Goal: Find specific page/section: Find specific page/section

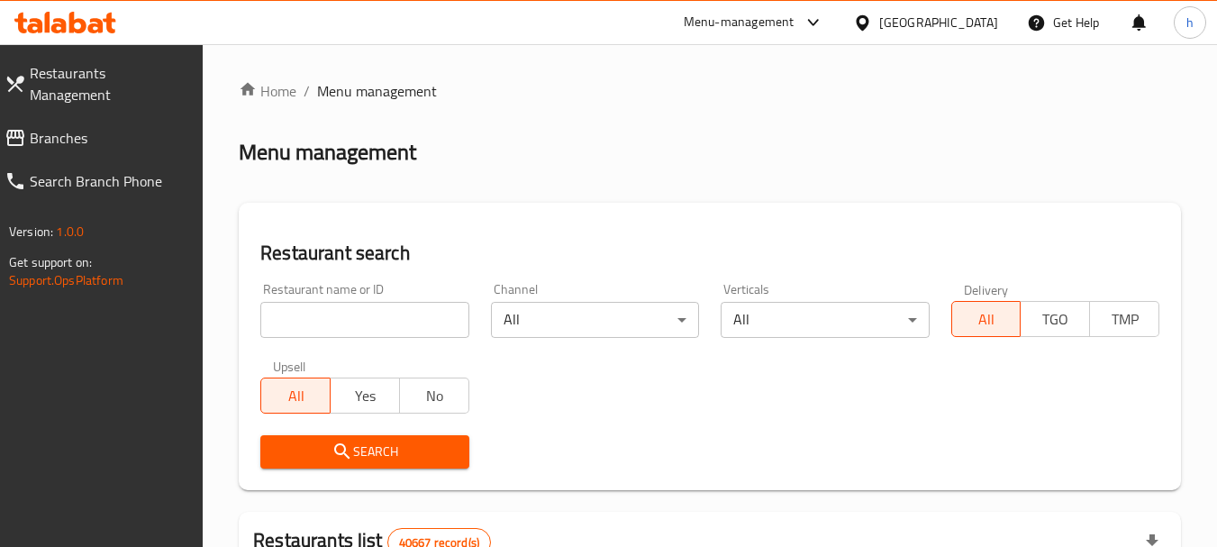
click at [778, 23] on div "Menu-management" at bounding box center [739, 23] width 111 height 22
click at [704, 162] on div "Restaurant-Management" at bounding box center [642, 157] width 141 height 20
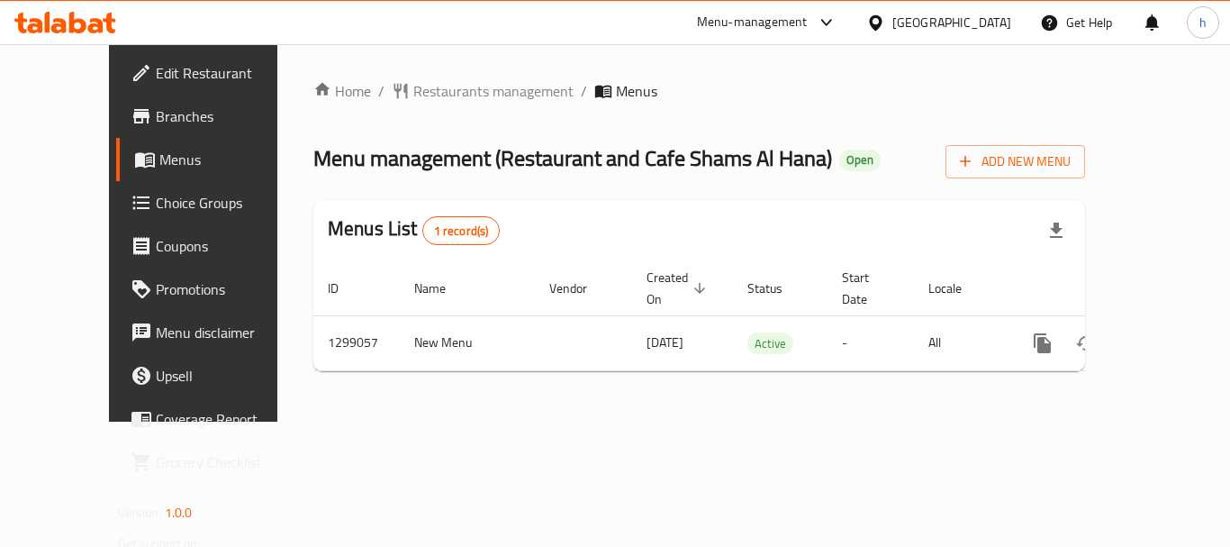
click at [792, 20] on div "Menu-management" at bounding box center [752, 23] width 111 height 22
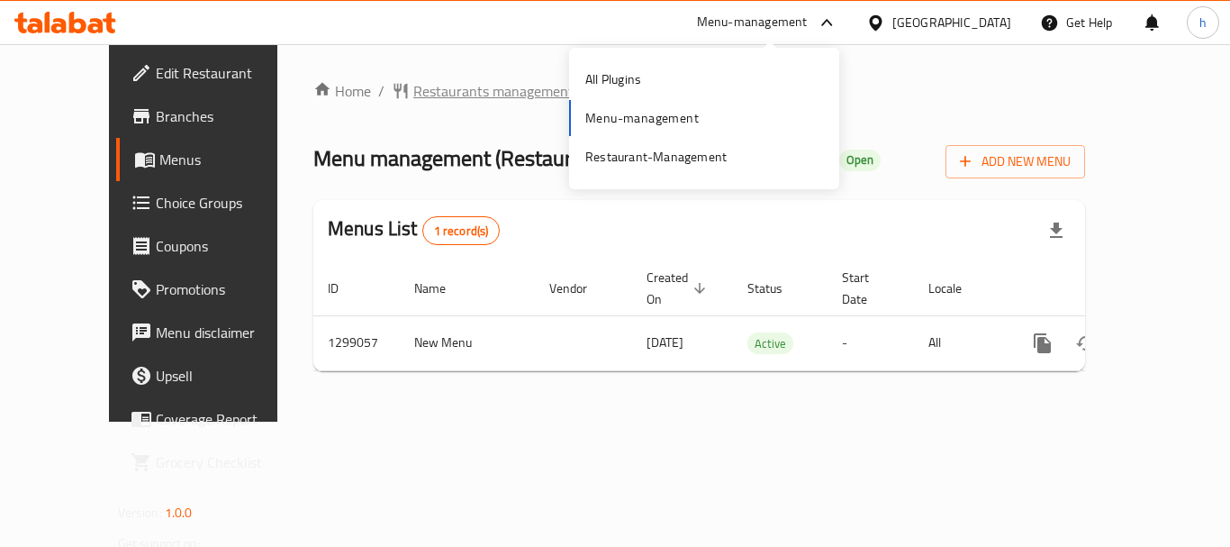
click at [413, 97] on span "Restaurants management" at bounding box center [493, 91] width 160 height 22
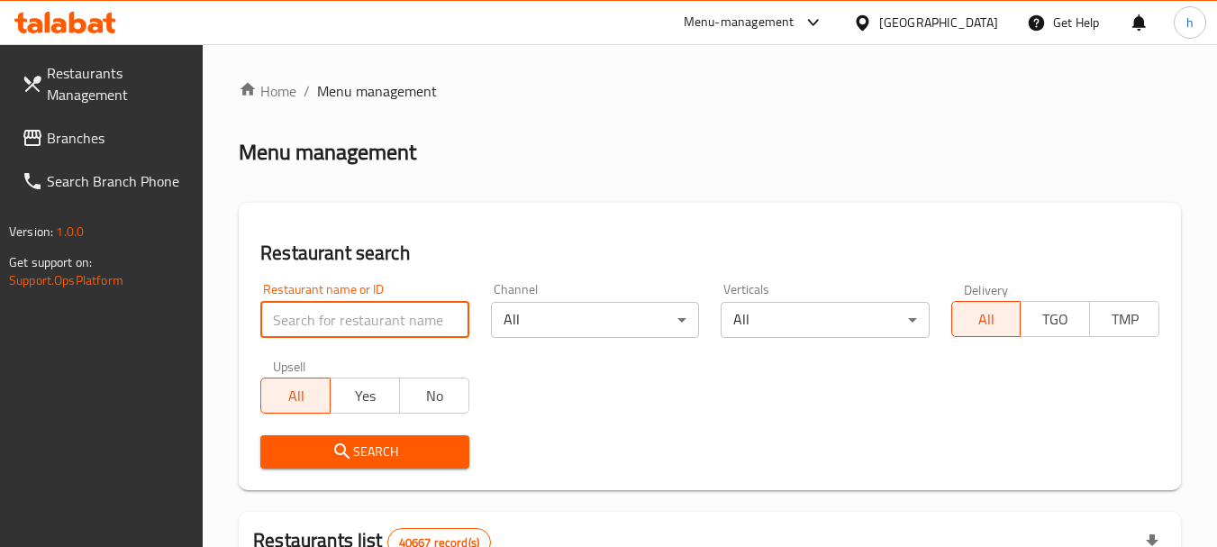
click at [352, 319] on input "search" at bounding box center [364, 320] width 208 height 36
paste input "701119"
type input "701119"
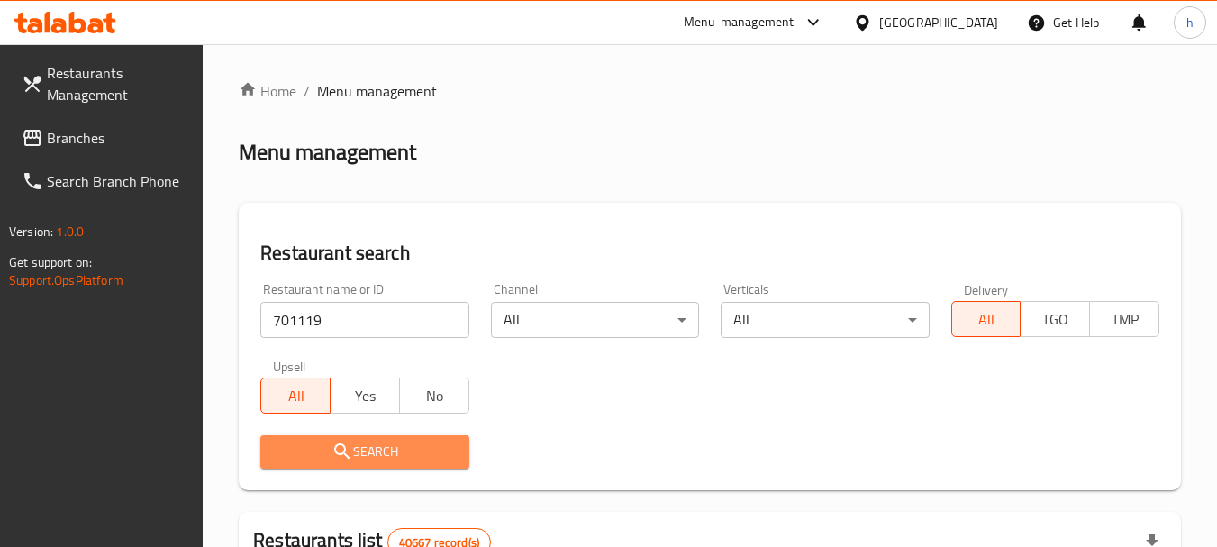
click at [398, 450] on span "Search" at bounding box center [364, 451] width 179 height 23
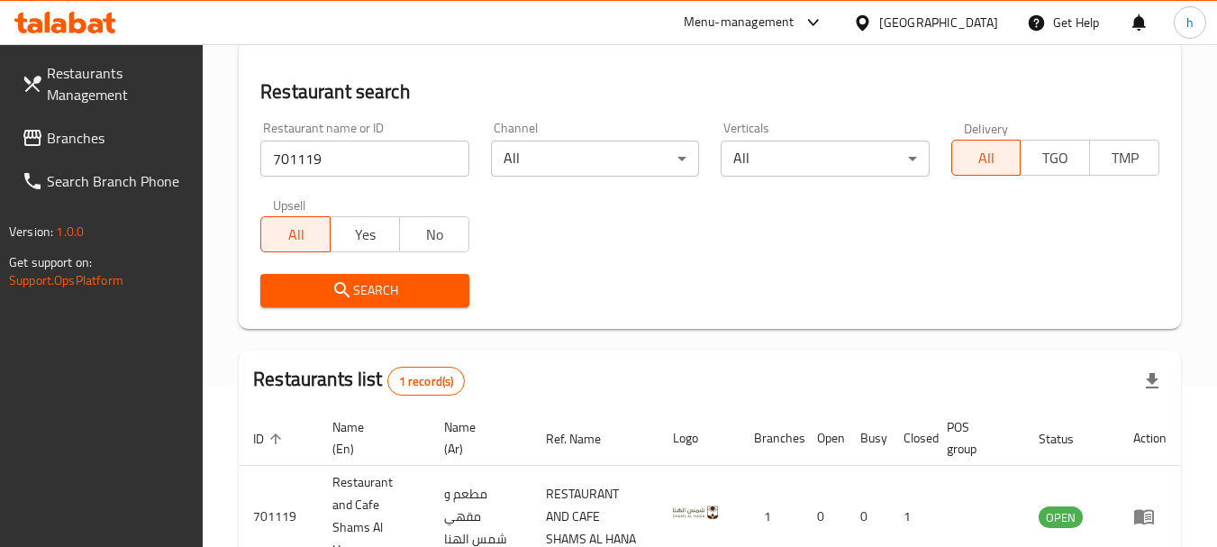
scroll to position [279, 0]
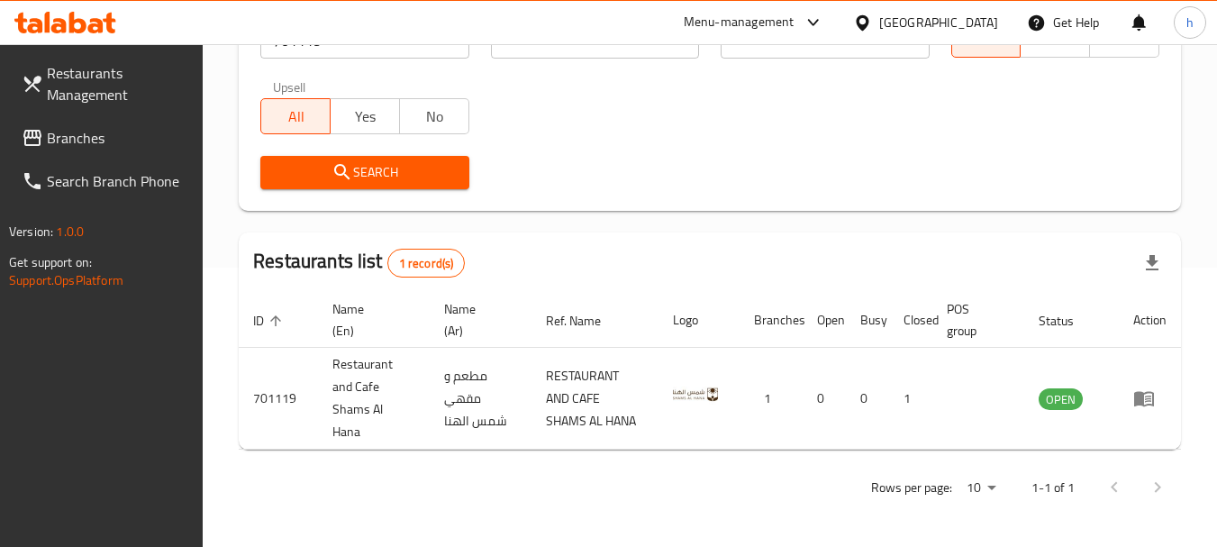
click at [928, 13] on div "United Arab Emirates" at bounding box center [938, 23] width 119 height 20
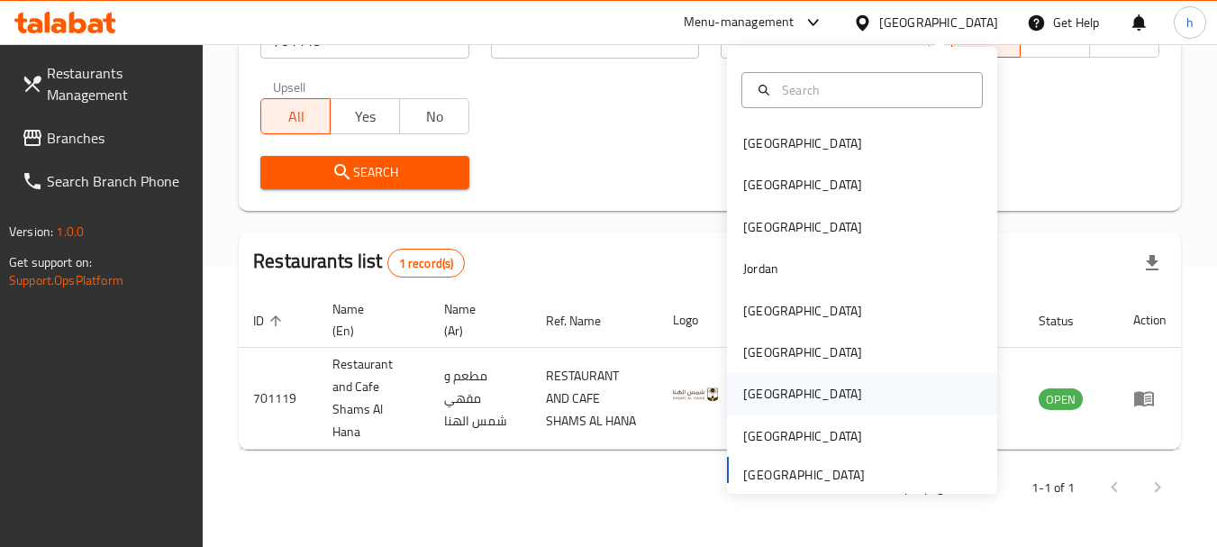
click at [813, 389] on div "[GEOGRAPHIC_DATA]" at bounding box center [862, 393] width 270 height 41
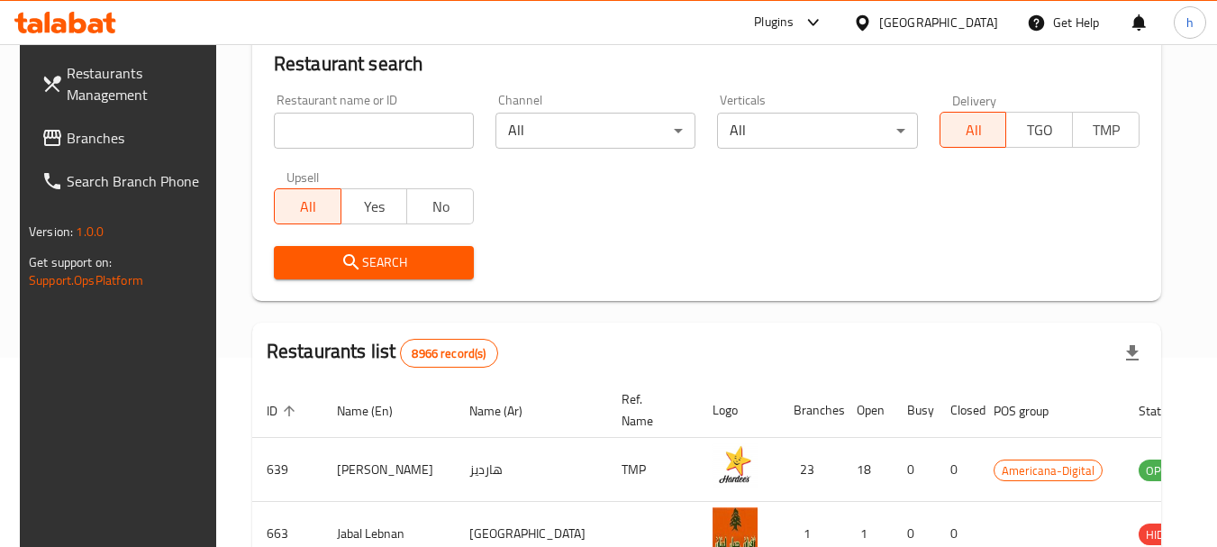
scroll to position [279, 0]
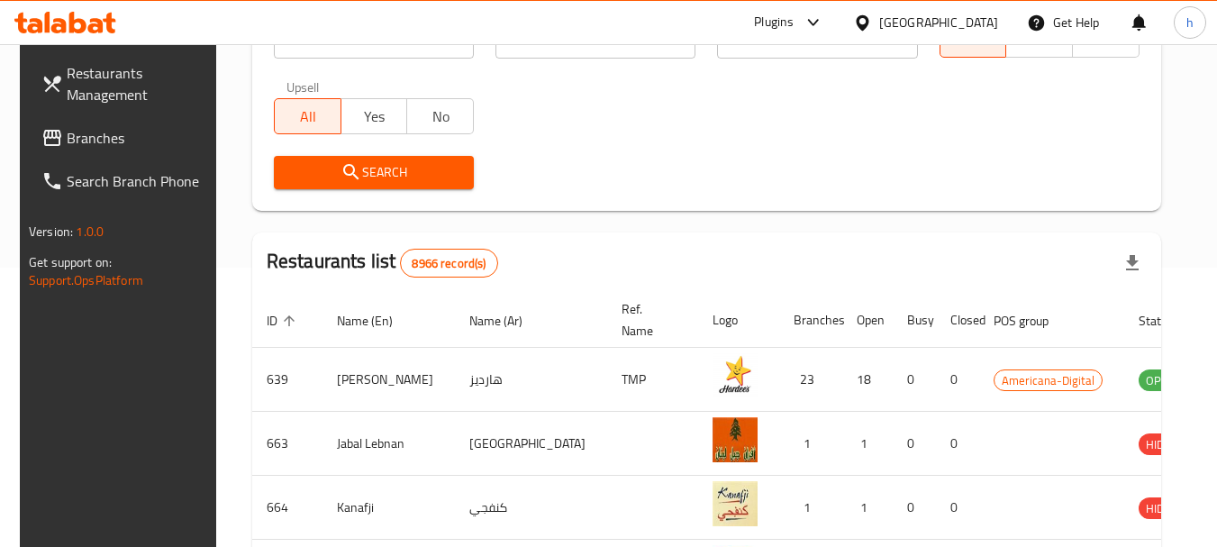
click at [793, 22] on div "Plugins" at bounding box center [774, 23] width 40 height 22
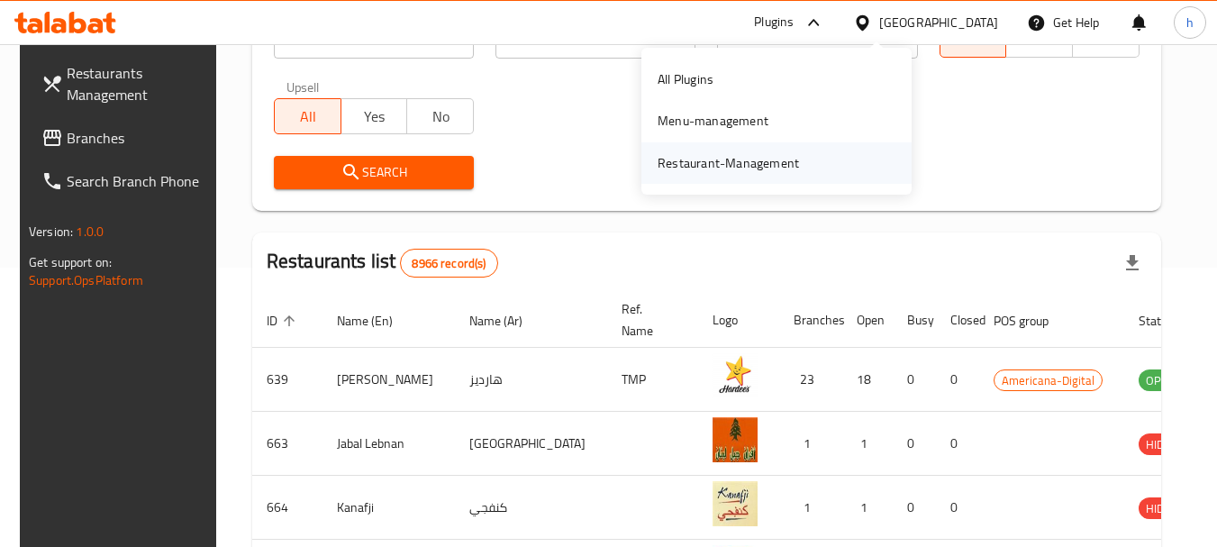
click at [829, 158] on div "Restaurant-Management" at bounding box center [776, 162] width 270 height 41
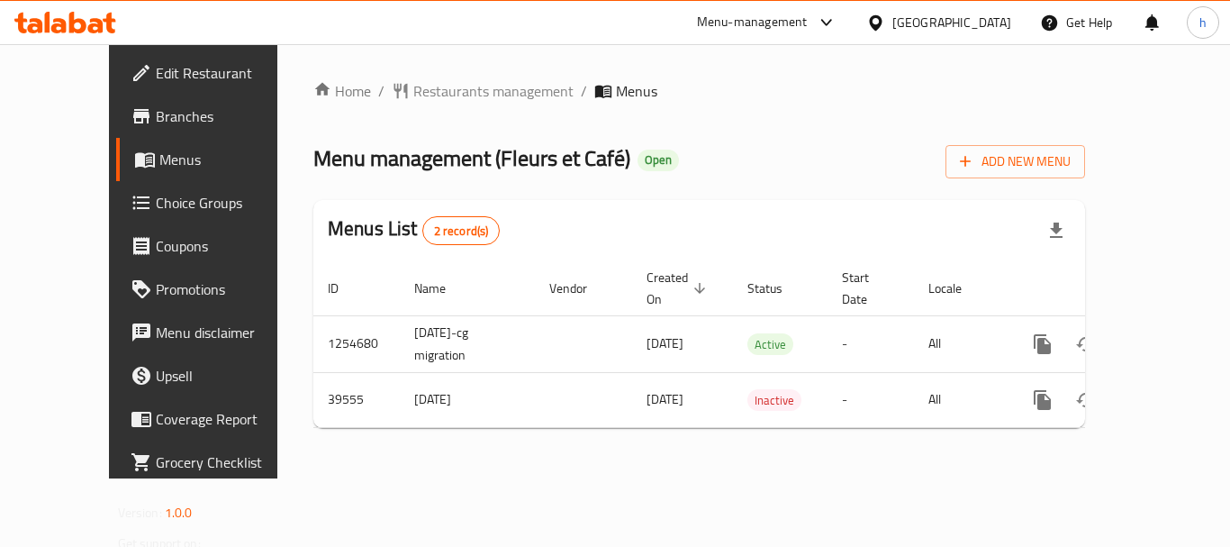
click at [808, 18] on div "Menu-management" at bounding box center [752, 23] width 111 height 22
click at [811, 154] on div "Restaurant-Management" at bounding box center [742, 156] width 170 height 41
click at [808, 23] on div "Menu-management" at bounding box center [752, 23] width 111 height 22
click at [454, 98] on span "Restaurants management" at bounding box center [493, 91] width 160 height 22
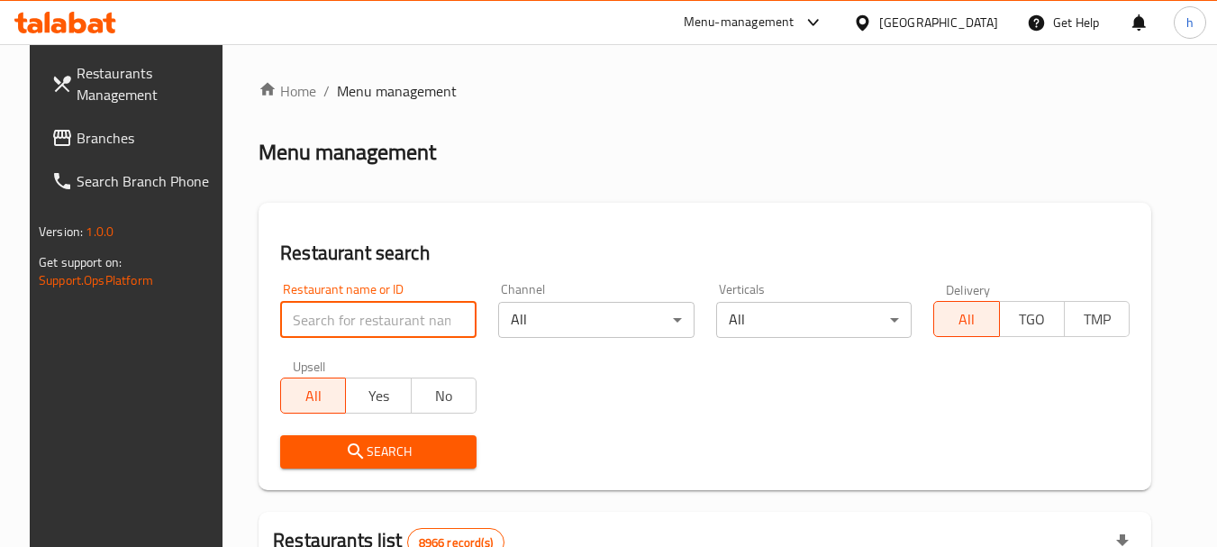
click at [378, 324] on input "search" at bounding box center [378, 320] width 196 height 36
paste input "20619"
type input "20619"
click at [411, 457] on span "Search" at bounding box center [379, 451] width 168 height 23
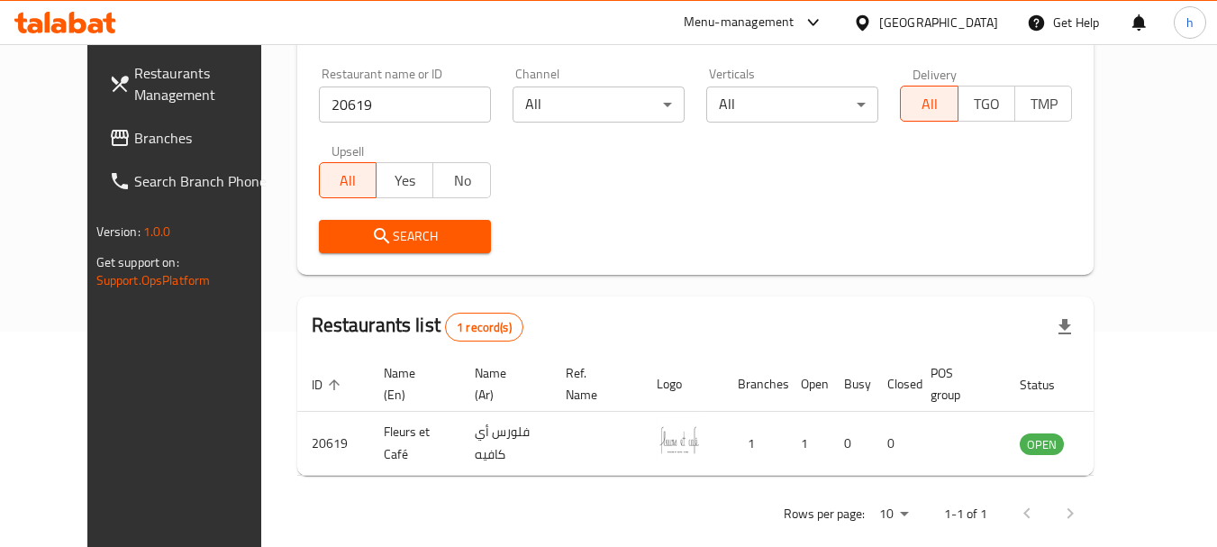
scroll to position [241, 0]
